Goal: Transaction & Acquisition: Purchase product/service

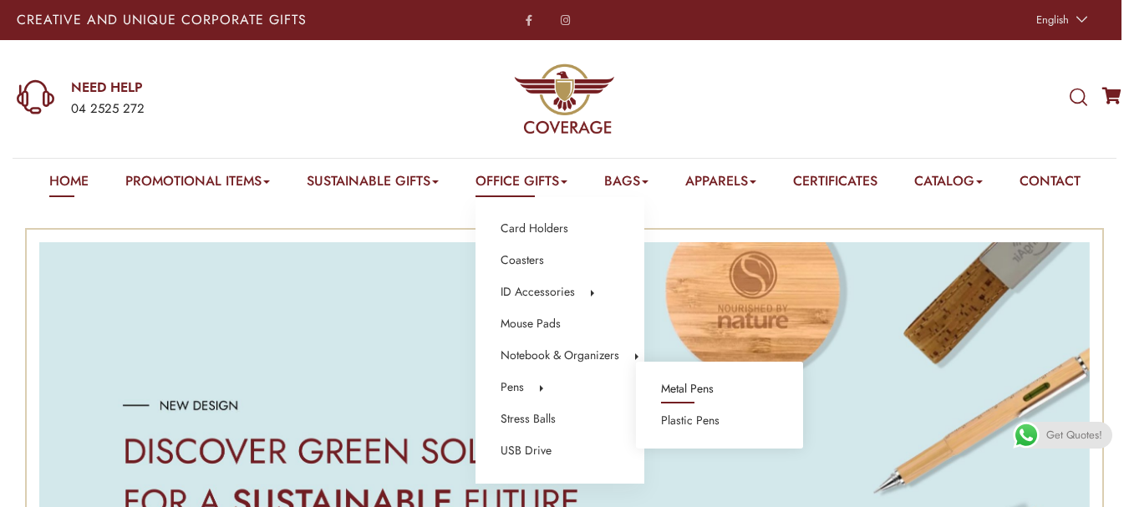
click at [683, 388] on link "Metal Pens" at bounding box center [687, 389] width 53 height 22
click at [693, 390] on link "Metal Pens" at bounding box center [687, 389] width 53 height 22
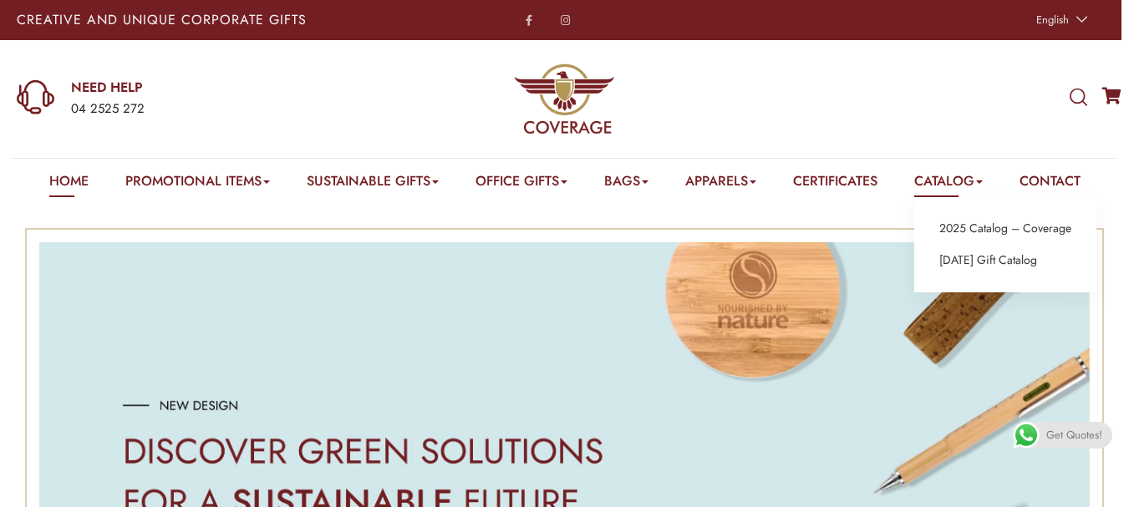
click at [981, 178] on link "Catalog" at bounding box center [948, 184] width 69 height 26
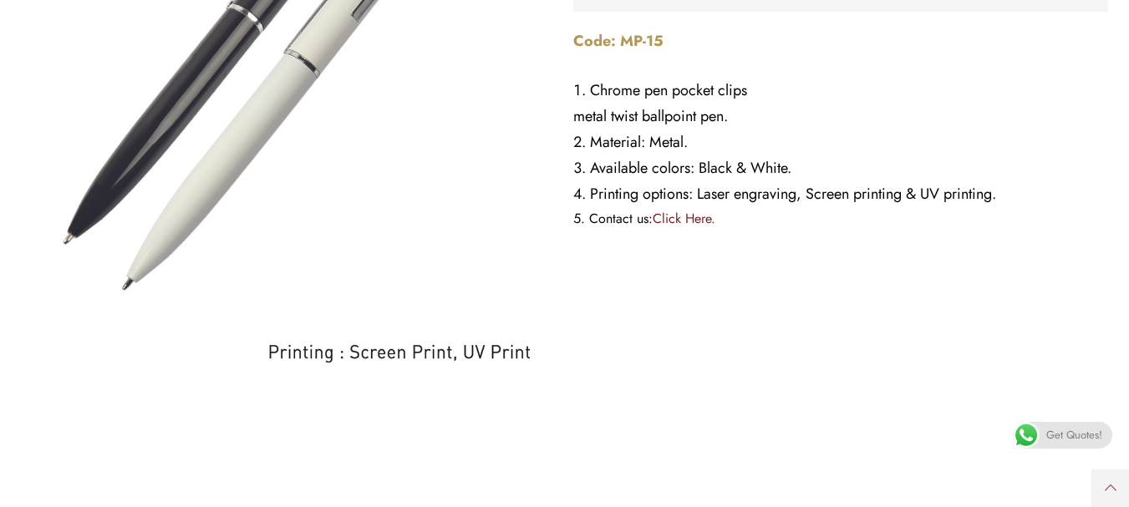
scroll to position [8355, 0]
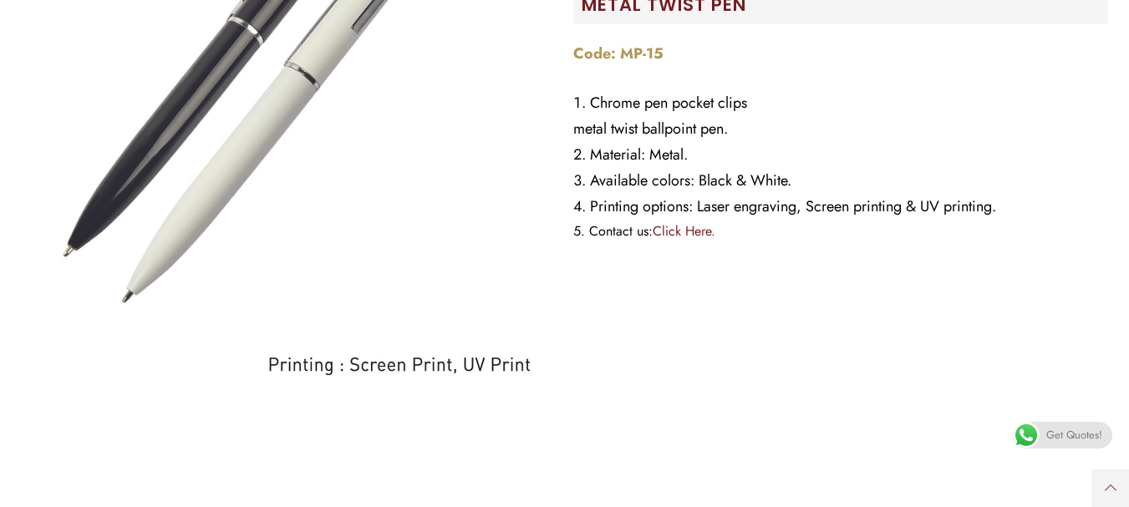
click at [1079, 432] on span "Get Quotes!" at bounding box center [1074, 435] width 56 height 27
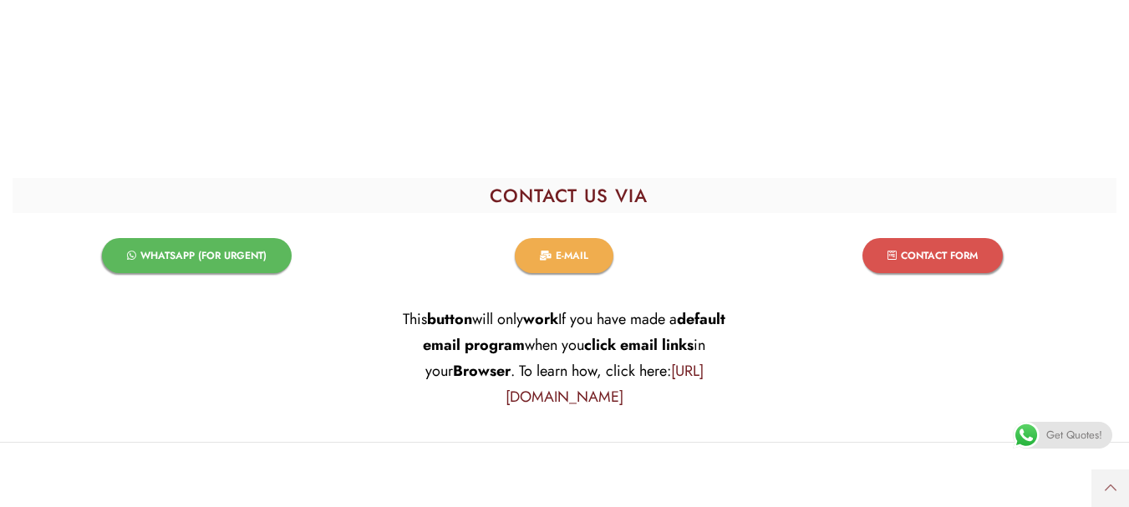
scroll to position [27683, 0]
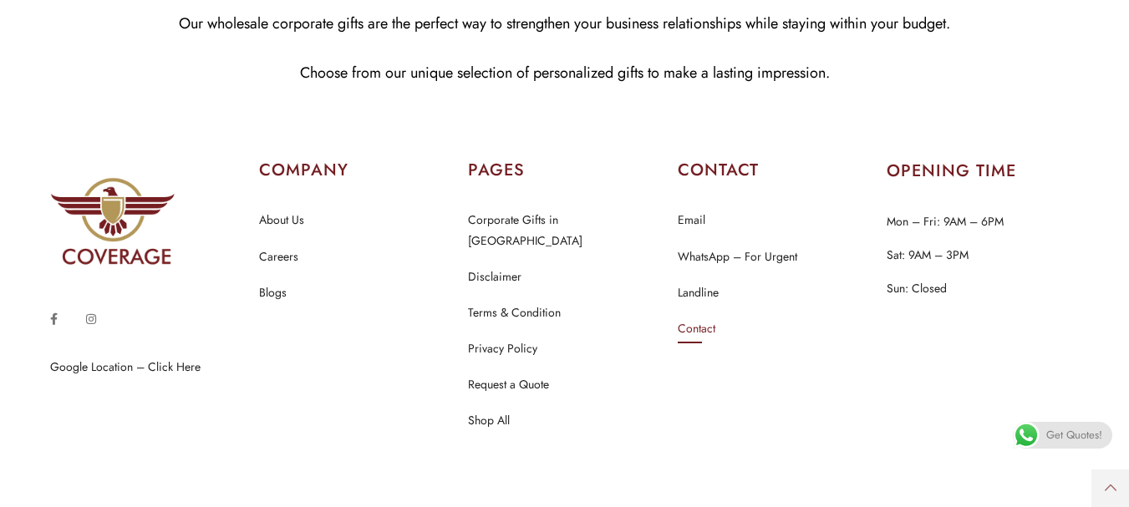
click at [701, 318] on link "Contact" at bounding box center [697, 329] width 38 height 22
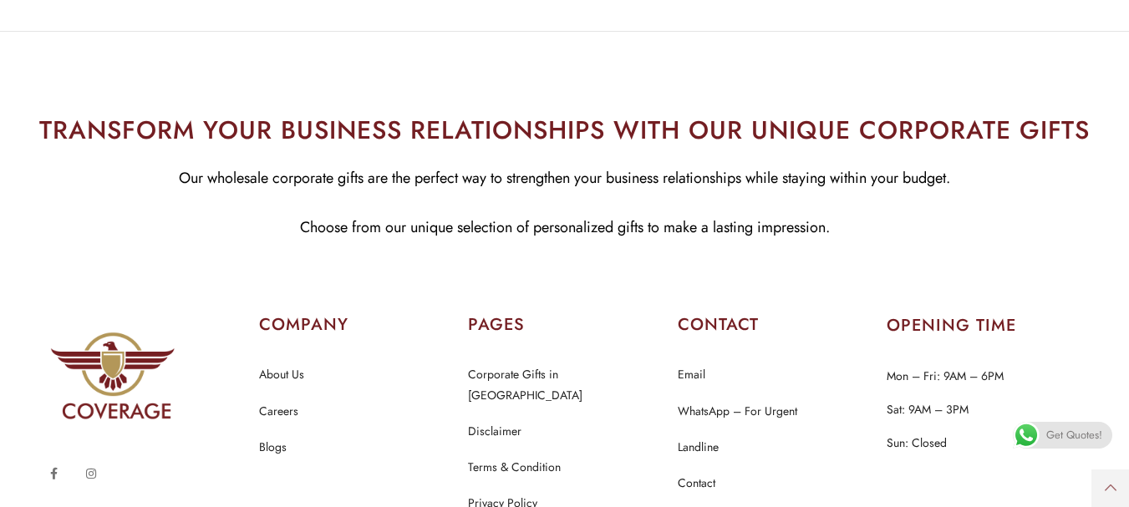
scroll to position [1838, 0]
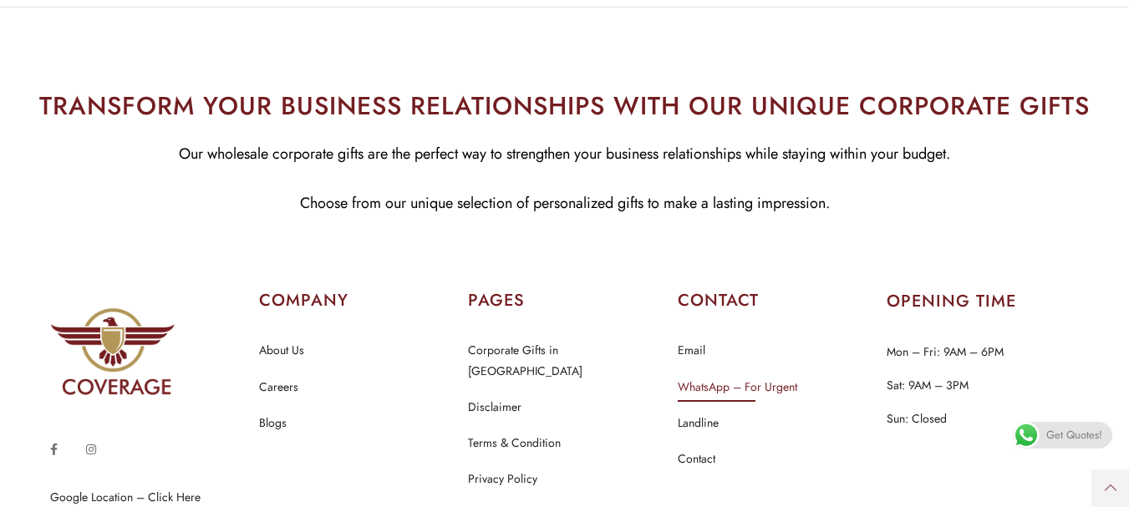
click at [699, 377] on link "WhatsApp – For Urgent" at bounding box center [737, 388] width 119 height 22
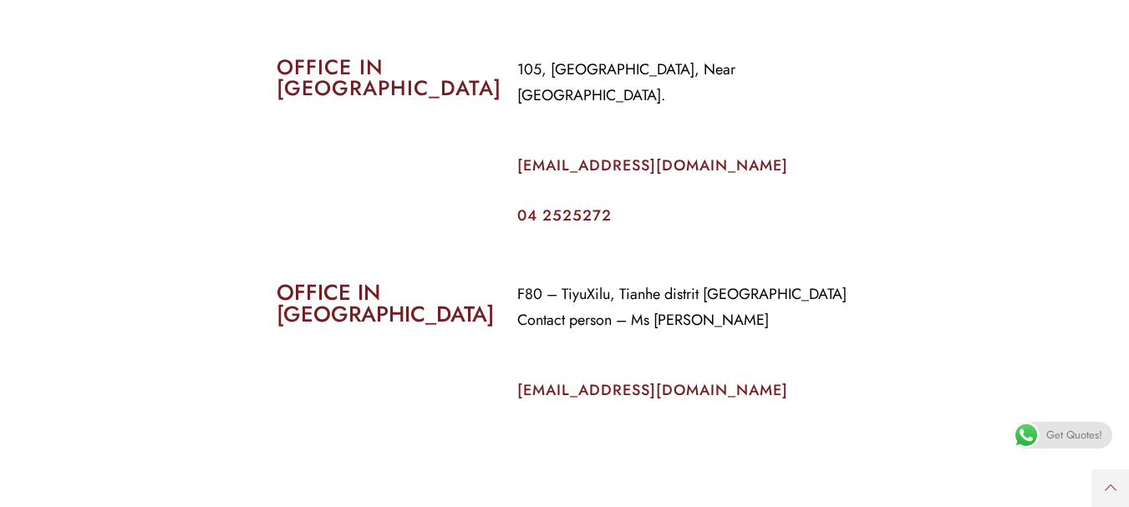
scroll to position [752, 0]
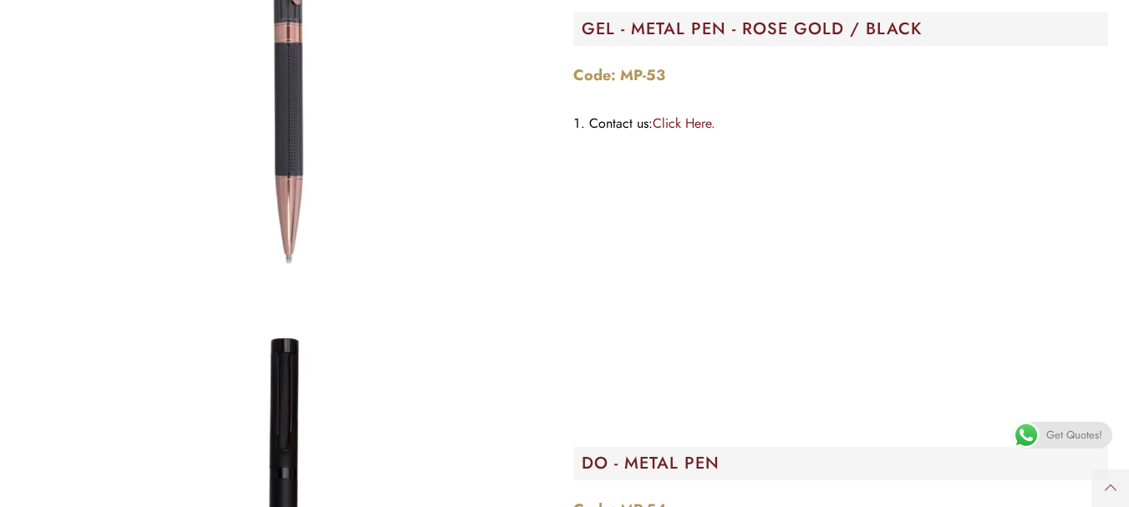
scroll to position [25983, 0]
